Goal: Find specific page/section

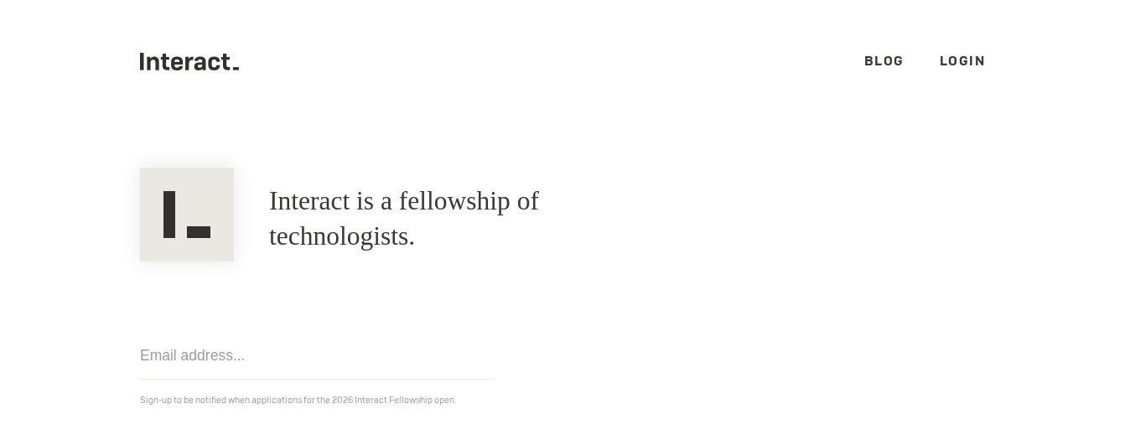
click at [949, 68] on link "Login" at bounding box center [962, 61] width 46 height 18
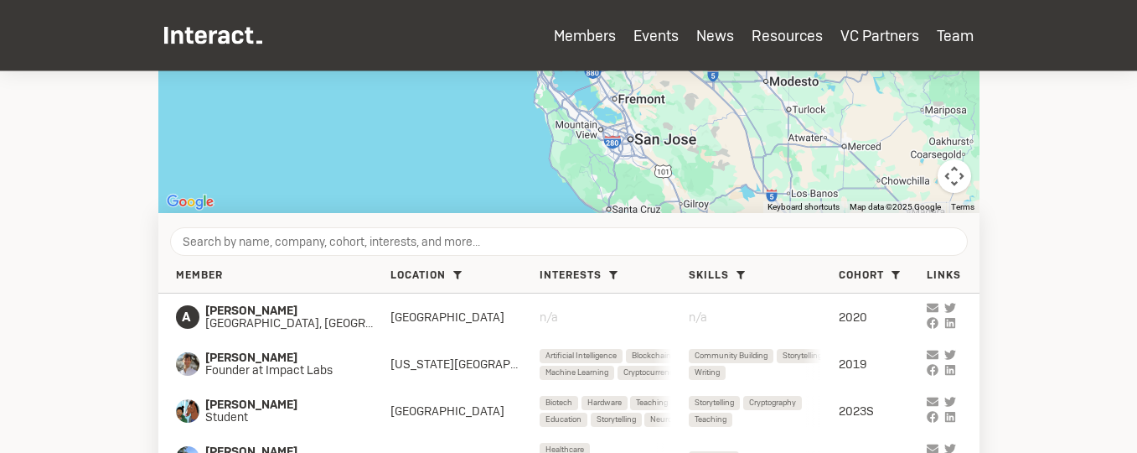
scroll to position [495, 0]
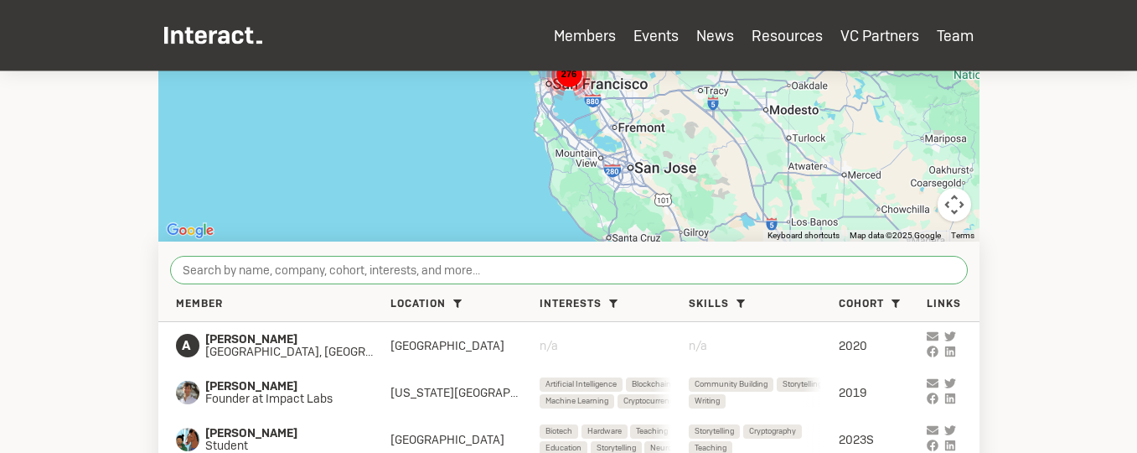
click at [323, 265] on input "search" at bounding box center [569, 270] width 798 height 28
paste input "[PERSON_NAME]"
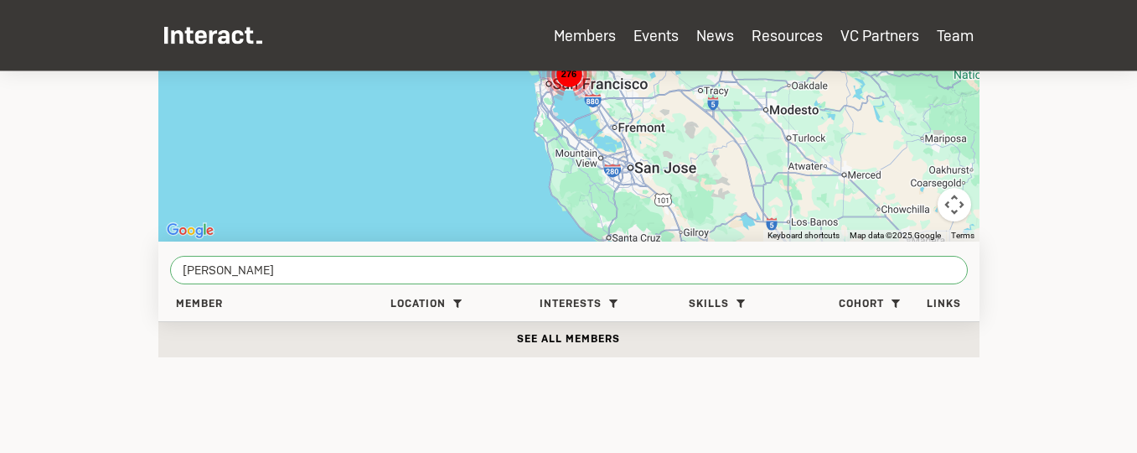
type input "[PERSON_NAME]"
